Goal: Information Seeking & Learning: Learn about a topic

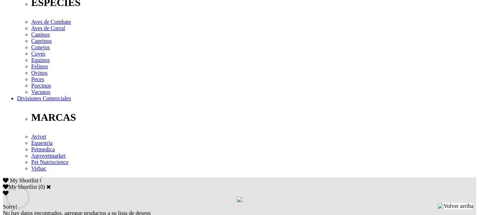
scroll to position [284, 0]
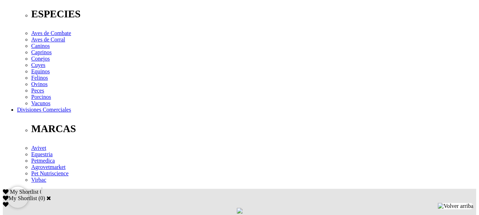
drag, startPoint x: 46, startPoint y: 79, endPoint x: 194, endPoint y: 95, distance: 149.1
copy p "Cipermetrina 0,34 %, Aceite [PERSON_NAME][MEDICAL_DATA],"
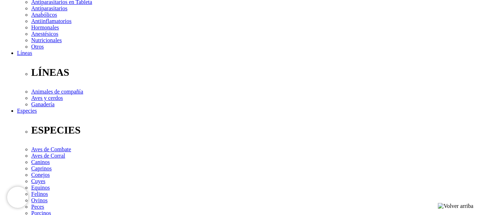
scroll to position [213, 0]
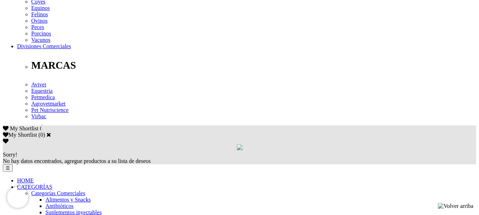
scroll to position [355, 0]
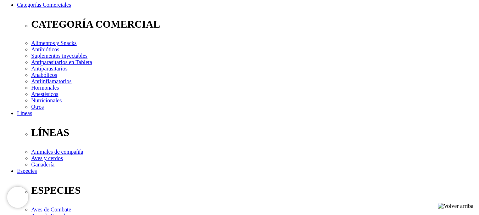
scroll to position [106, 0]
